Goal: Task Accomplishment & Management: Manage account settings

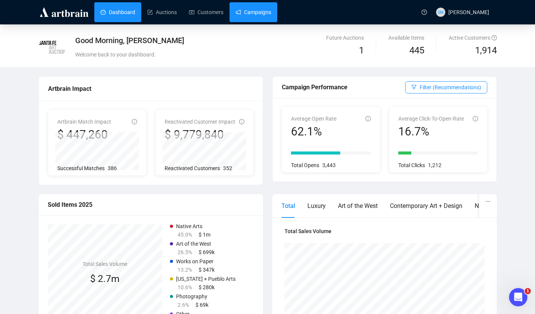
click at [259, 15] on link "Campaigns" at bounding box center [254, 12] width 36 height 20
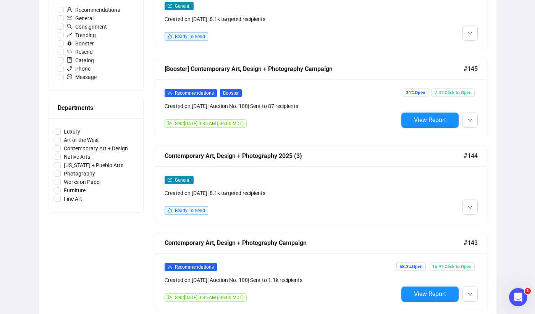
scroll to position [259, 0]
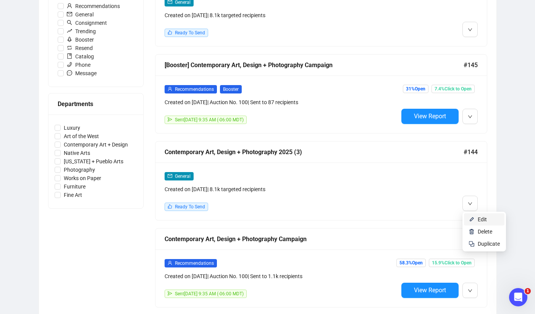
click at [480, 221] on span "Edit" at bounding box center [482, 220] width 9 height 6
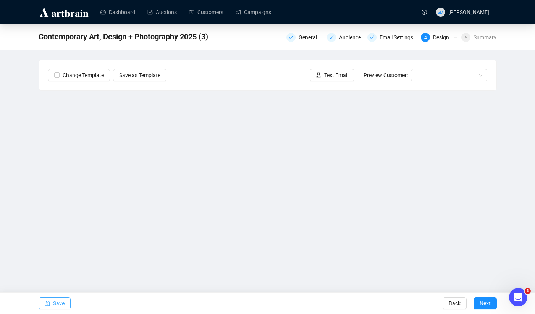
click at [60, 299] on span "Save" at bounding box center [58, 303] width 11 height 21
click at [57, 302] on span "Save" at bounding box center [58, 303] width 11 height 21
click at [60, 301] on span "Save" at bounding box center [58, 303] width 11 height 21
click at [56, 303] on span "Save" at bounding box center [58, 303] width 11 height 21
click at [62, 304] on span "Save" at bounding box center [58, 303] width 11 height 21
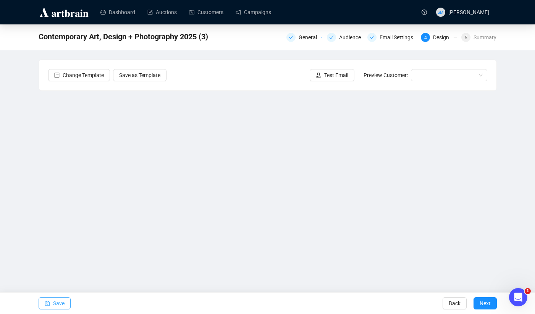
click at [58, 301] on span "Save" at bounding box center [58, 303] width 11 height 21
click at [60, 301] on span "Save" at bounding box center [58, 303] width 11 height 21
click at [354, 39] on div "Audience" at bounding box center [352, 37] width 26 height 9
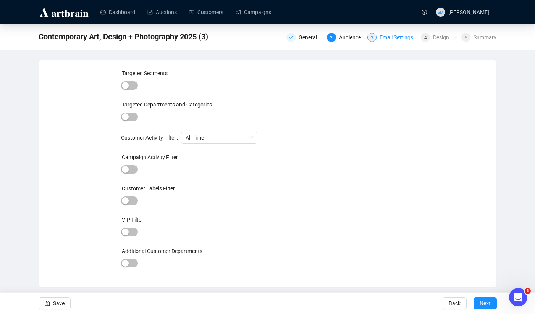
click at [391, 41] on div "Email Settings" at bounding box center [399, 37] width 38 height 9
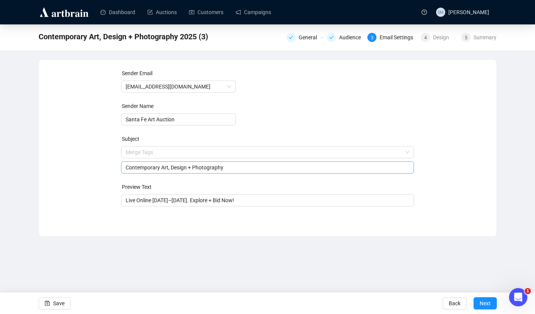
click at [127, 152] on span "Merge Tags Contemporary Art, Design + Photography" at bounding box center [267, 159] width 293 height 21
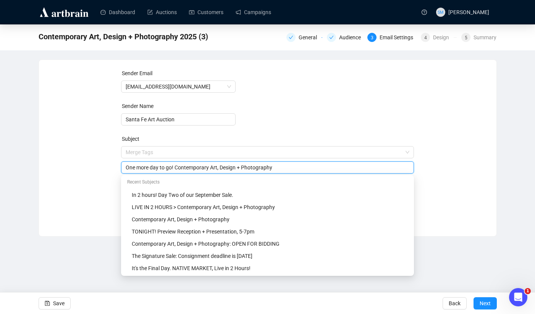
click at [294, 167] on input "One more day to go! Contemporary Art, Design + Photography" at bounding box center [268, 167] width 284 height 8
click at [175, 167] on input "One more day to go! Contemporary Art, Design + Photography Sale" at bounding box center [268, 167] width 284 height 8
click at [215, 168] on input "One more day to go! Contemporary Art, Design + Photography Sale" at bounding box center [268, 167] width 284 height 8
drag, startPoint x: 281, startPoint y: 168, endPoint x: 178, endPoint y: 169, distance: 102.7
click at [178, 169] on input "One more day to go! Contemporary Art, Design + Photography Sale" at bounding box center [268, 167] width 284 height 8
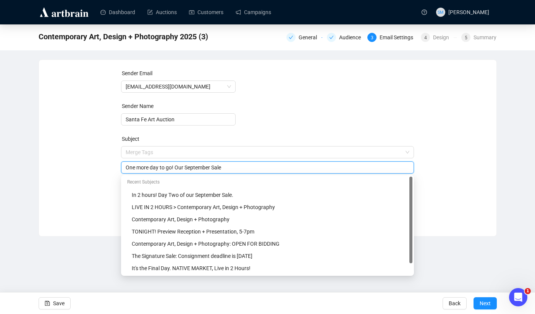
click at [226, 168] on input "One more day to go! Our September Sale" at bounding box center [268, 167] width 284 height 8
drag, startPoint x: 188, startPoint y: 167, endPoint x: 174, endPoint y: 166, distance: 14.2
click at [174, 166] on input "One more day to go! Our September Sale" at bounding box center [268, 167] width 284 height 8
click at [258, 162] on div "One more day to go! Our September Sale" at bounding box center [267, 168] width 293 height 12
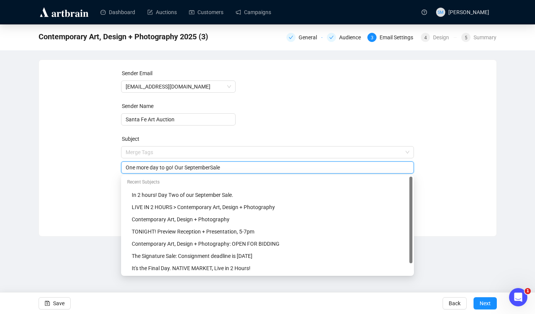
click at [247, 170] on input "One more day to go! Our SeptemberSale" at bounding box center [268, 167] width 284 height 8
click at [303, 171] on input "One more day to go! Contemporary Art, Design + Photography Sale" at bounding box center [268, 167] width 284 height 8
click at [178, 168] on input "One more day to go! Contemporary Art, Design + Photography Sale" at bounding box center [268, 167] width 284 height 8
drag, startPoint x: 152, startPoint y: 167, endPoint x: 139, endPoint y: 167, distance: 13.0
click at [139, 167] on input "One more day to go! Contemporary Art, Design + Photography Sale" at bounding box center [268, 167] width 284 height 8
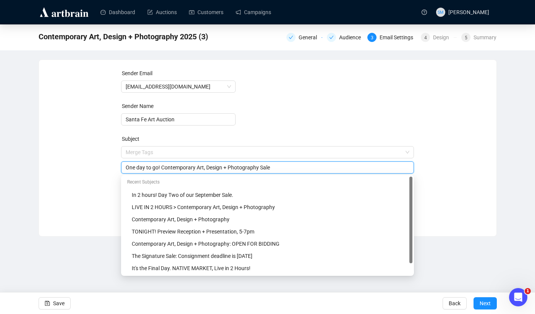
click at [164, 168] on input "One day to go! Contemporary Art, Design + Photography Sale" at bounding box center [268, 167] width 284 height 8
click at [171, 167] on input "One day to go! DOn't miss the Contemporary Art, Design + Photography Sale" at bounding box center [268, 167] width 284 height 8
click at [182, 168] on input "One day to go! Don't miss the Contemporary Art, Design + Photography Sale" at bounding box center [268, 167] width 284 height 8
click at [140, 168] on input "One day to go! Don't Miss the Contemporary Art, Design + Photography Sale" at bounding box center [268, 167] width 284 height 8
drag, startPoint x: 161, startPoint y: 168, endPoint x: 122, endPoint y: 167, distance: 38.6
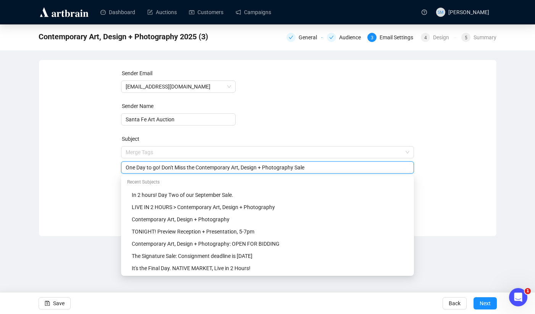
click at [122, 167] on div "One Day to go! Don't Miss the Contemporary Art, Design + Photography Sale" at bounding box center [267, 168] width 293 height 12
click at [158, 169] on input "One Day to go! Don't Miss the Contemporary Art, Design + Photography Sale" at bounding box center [268, 167] width 284 height 8
drag, startPoint x: 161, startPoint y: 168, endPoint x: 126, endPoint y: 167, distance: 34.8
click at [126, 167] on input "One Day to go! Don't Miss the Contemporary Art, Design + Photography Sale" at bounding box center [268, 167] width 284 height 8
drag, startPoint x: 126, startPoint y: 168, endPoint x: 175, endPoint y: 167, distance: 48.9
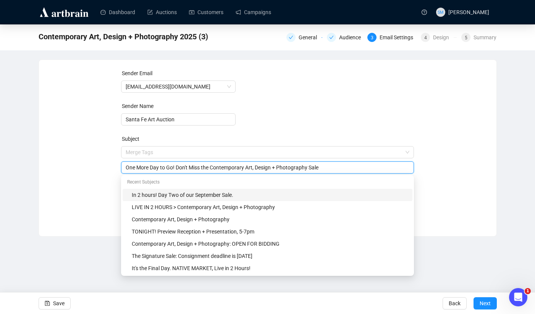
click at [175, 167] on input "One More Day to Go! Don't Miss the Contemporary Art, Design + Photography Sale" at bounding box center [268, 167] width 284 height 8
drag, startPoint x: 161, startPoint y: 167, endPoint x: 143, endPoint y: 168, distance: 18.0
click at [143, 168] on input "Only 1 Day left! Don't Miss the Contemporary Art, Design + Photography Sale" at bounding box center [268, 167] width 284 height 8
click at [139, 167] on input "Only 1 Day to go! Don't Miss the Contemporary Art, Design + Photography Sale" at bounding box center [268, 167] width 284 height 8
click at [152, 169] on input "Only one Day to go! Don't Miss the Contemporary Art, Design + Photography Sale" at bounding box center [268, 167] width 284 height 8
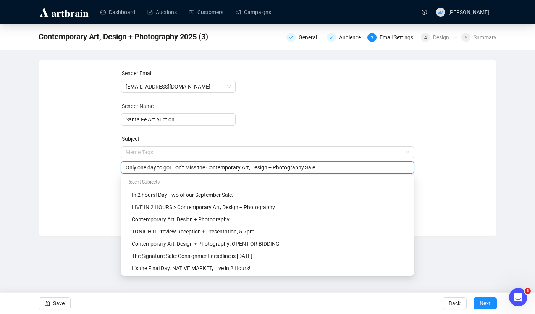
drag, startPoint x: 141, startPoint y: 168, endPoint x: 124, endPoint y: 167, distance: 16.4
click at [124, 167] on div "Only one day to go! Don't Miss the Contemporary Art, Design + Photography Sale" at bounding box center [267, 168] width 293 height 12
type input "One day to go! Don't Miss the Contemporary Art, Design + Photography Sale"
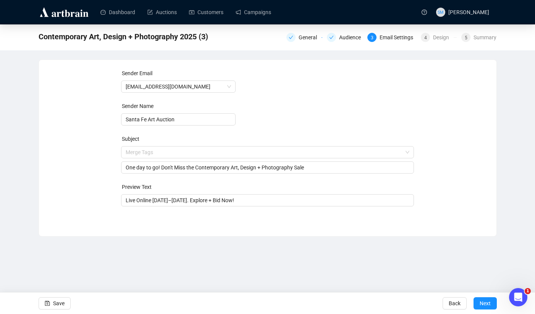
click at [73, 191] on div "Sender Email [EMAIL_ADDRESS][DOMAIN_NAME] Sender Name Santa Fe Art Auction Subj…" at bounding box center [267, 142] width 439 height 147
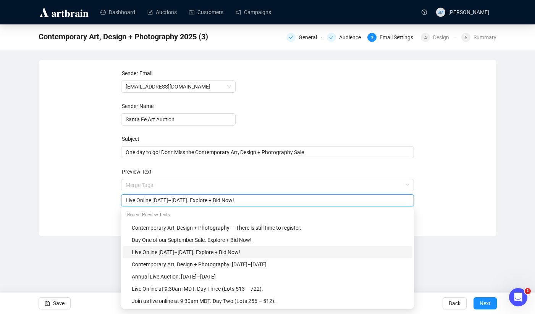
drag, startPoint x: 155, startPoint y: 201, endPoint x: 201, endPoint y: 199, distance: 45.9
click at [201, 199] on input "Live Online [DATE]–[DATE]. Explore + Bid Now!" at bounding box center [268, 200] width 284 height 8
click at [126, 200] on input "Live Online beginning tomorrowExplore + Bid Now!" at bounding box center [268, 200] width 284 height 8
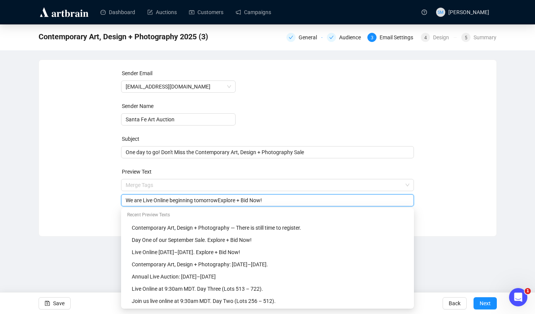
click at [222, 200] on input "We are Live Online beginning tomorrowExplore + Bid Now!" at bounding box center [268, 200] width 284 height 8
click at [146, 201] on input "We are Live Online beginning [DATE] at 9:30am MDT. Explore + Bid Now!" at bounding box center [268, 200] width 284 height 8
click at [158, 201] on input "We are live Online beginning [DATE] at 9:30am MDT. Explore + Bid Now!" at bounding box center [268, 200] width 284 height 8
drag, startPoint x: 136, startPoint y: 201, endPoint x: 193, endPoint y: 201, distance: 57.3
click at [193, 201] on input "We are live online beginning [DATE] at 9:30am MDT. Explore + Bid Now!" at bounding box center [268, 200] width 284 height 8
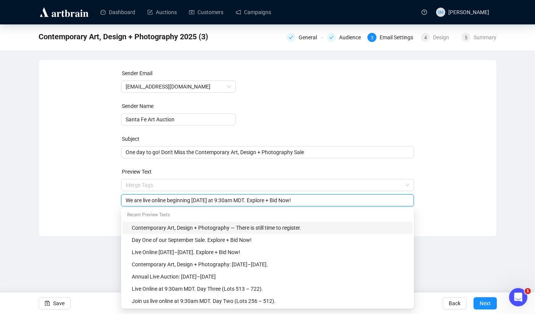
click at [173, 199] on input "We are live online beginning [DATE] at 9:30am MDT. Explore + Bid Now!" at bounding box center [268, 200] width 284 height 8
drag, startPoint x: 171, startPoint y: 200, endPoint x: 195, endPoint y: 201, distance: 23.7
click at [195, 202] on input "We are live online beginning [DATE] at 9:30am MDT. Explore + Bid Now!" at bounding box center [268, 200] width 284 height 8
type input "We are live online [DATE] at 9:30am MDT. Explore + Bid Now!"
click at [384, 167] on form "Sender Email [EMAIL_ADDRESS][DOMAIN_NAME] Sender Name Santa Fe Art Auction Subj…" at bounding box center [267, 137] width 293 height 137
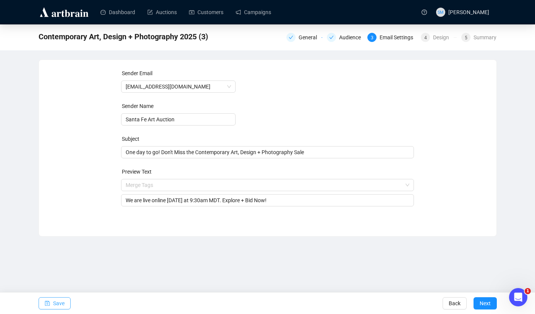
click at [64, 304] on span "Save" at bounding box center [58, 303] width 11 height 21
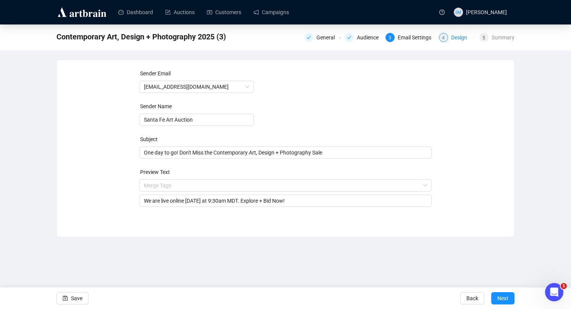
click at [454, 38] on div "Design" at bounding box center [461, 37] width 21 height 9
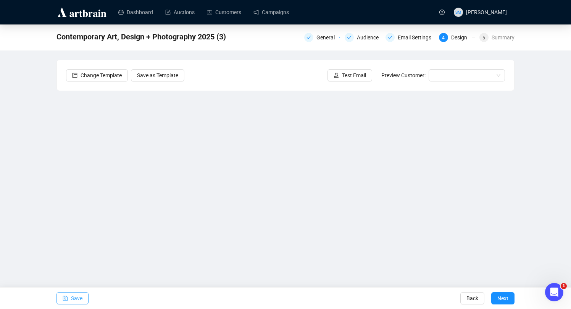
click at [70, 296] on button "Save" at bounding box center [73, 298] width 32 height 12
